Goal: Check status: Check status

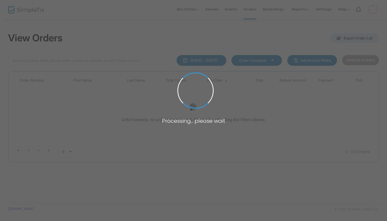
type input "[PERSON_NAME]"
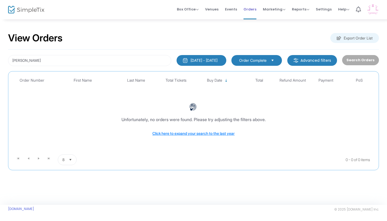
click at [252, 11] on span "Orders" at bounding box center [249, 9] width 13 height 14
click at [84, 56] on input "[PERSON_NAME]" at bounding box center [89, 60] width 163 height 11
click at [100, 42] on div "View Orders Export Order List" at bounding box center [193, 38] width 370 height 23
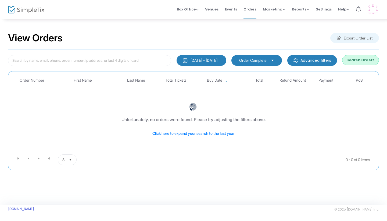
click at [359, 63] on button "Search Orders" at bounding box center [360, 60] width 37 height 10
